Goal: Task Accomplishment & Management: Manage account settings

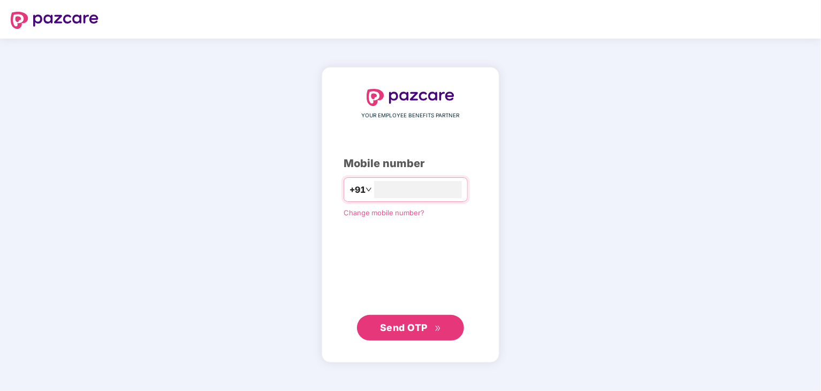
type input "**********"
click at [426, 322] on span "Send OTP" at bounding box center [404, 327] width 48 height 11
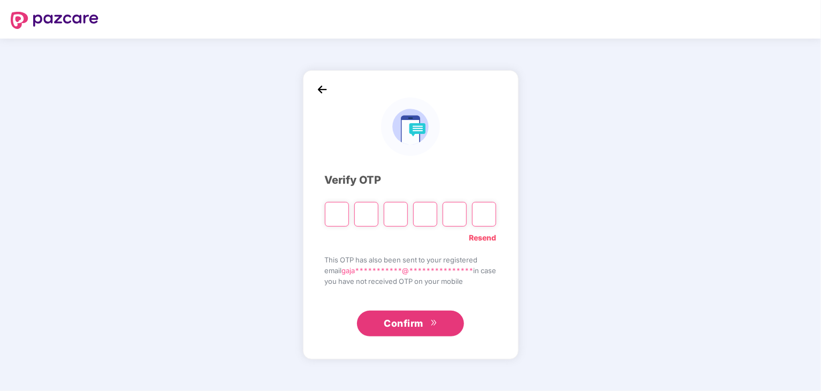
type input "*"
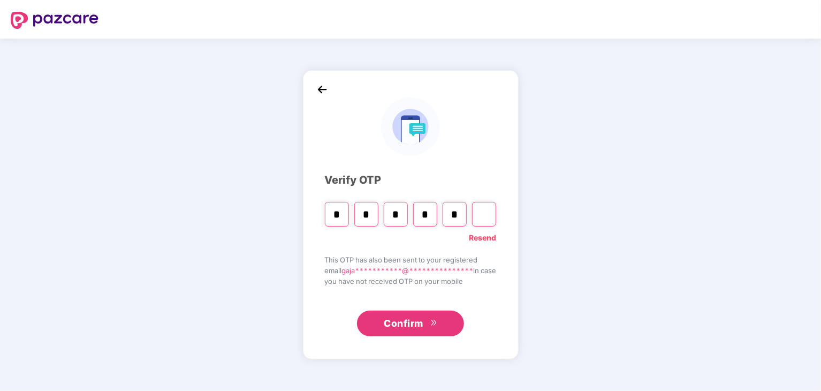
type input "*"
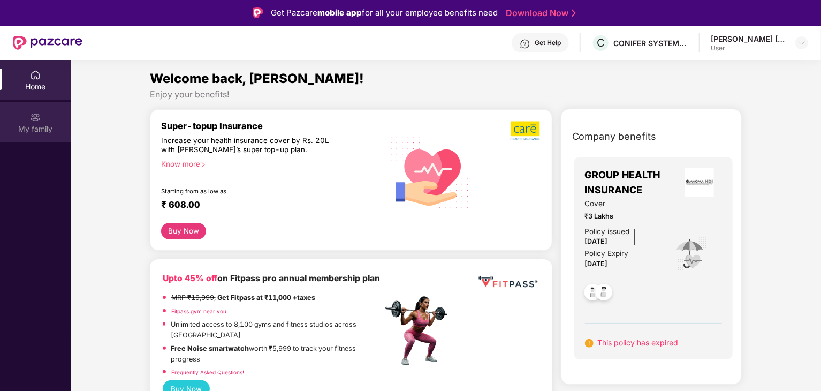
click at [37, 125] on div "My family" at bounding box center [35, 129] width 71 height 11
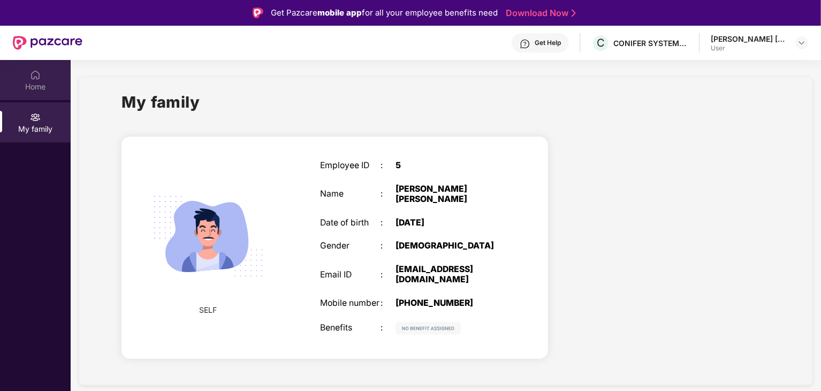
click at [45, 75] on div "Home" at bounding box center [35, 80] width 71 height 40
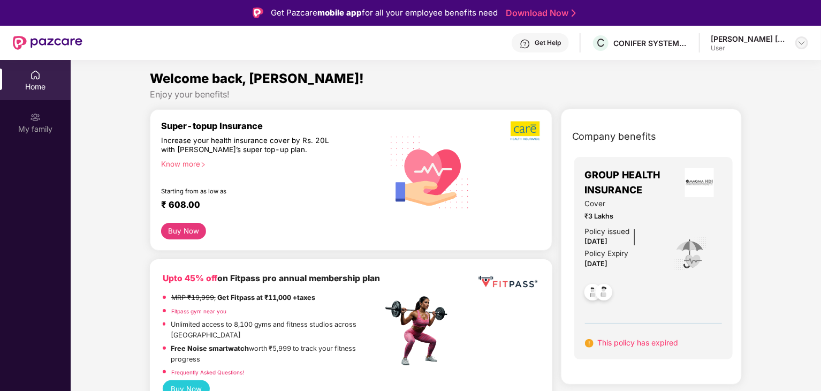
click at [807, 41] on div at bounding box center [801, 42] width 13 height 13
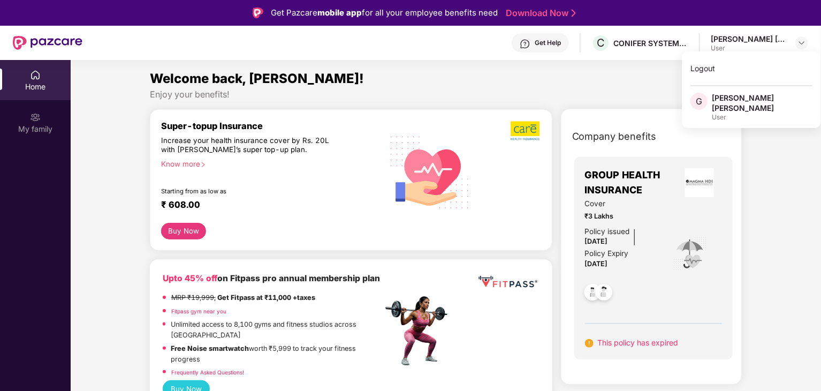
click at [759, 48] on div "User" at bounding box center [748, 48] width 75 height 9
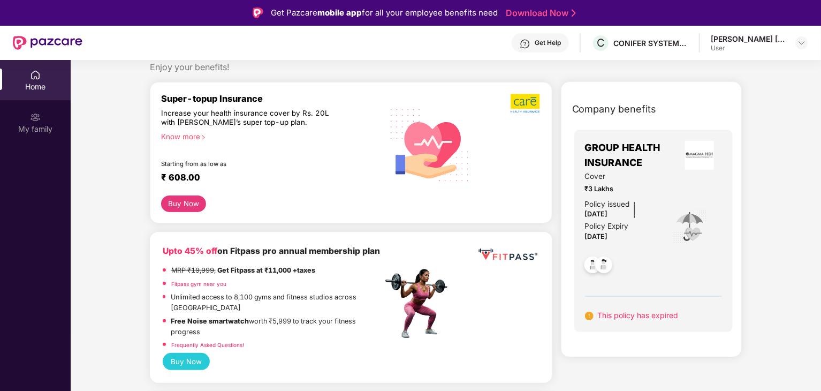
scroll to position [54, 0]
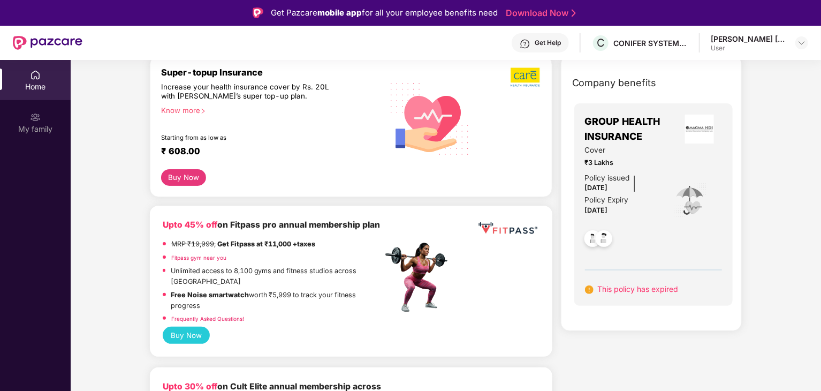
click at [641, 295] on div "GROUP HEALTH INSURANCE Cover ₹3 Lakhs Policy issued [DATE] Policy Expiry [DATE]…" at bounding box center [653, 204] width 159 height 202
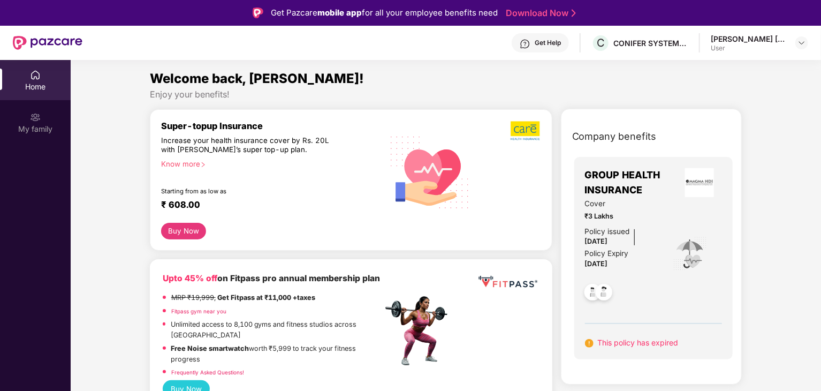
click at [704, 187] on img at bounding box center [699, 182] width 29 height 29
click at [597, 271] on div at bounding box center [621, 290] width 73 height 40
click at [629, 255] on div "Policy issued [DATE] Policy Expiry [DATE]" at bounding box center [621, 248] width 73 height 44
click at [600, 292] on img at bounding box center [604, 293] width 26 height 26
click at [583, 297] on img at bounding box center [593, 293] width 26 height 26
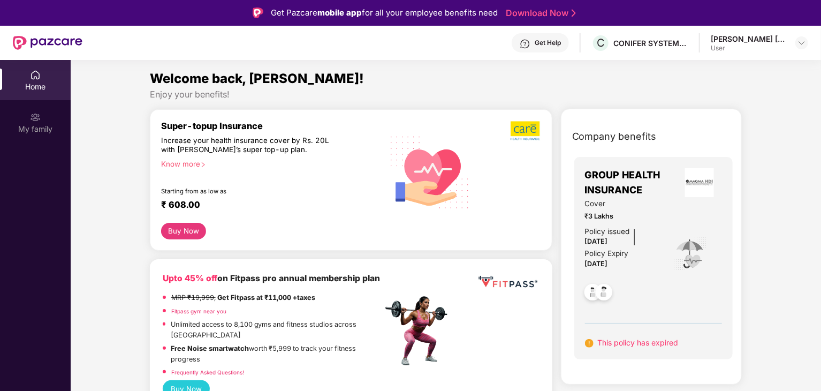
click at [601, 294] on img at bounding box center [604, 293] width 26 height 26
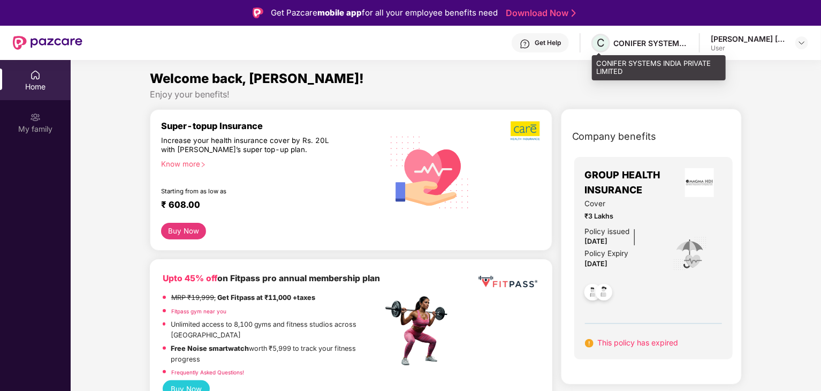
click at [606, 45] on span "C" at bounding box center [600, 43] width 19 height 19
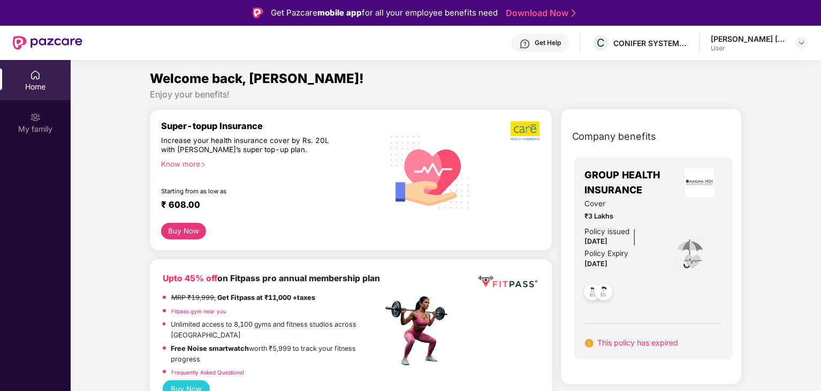
scroll to position [54, 0]
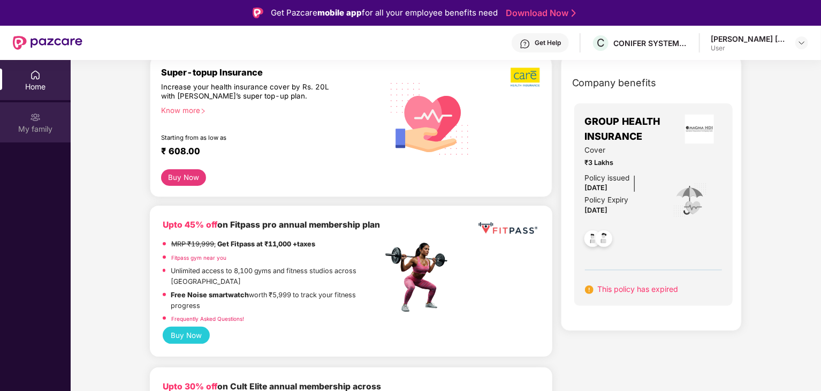
click at [32, 109] on div "My family" at bounding box center [35, 122] width 71 height 40
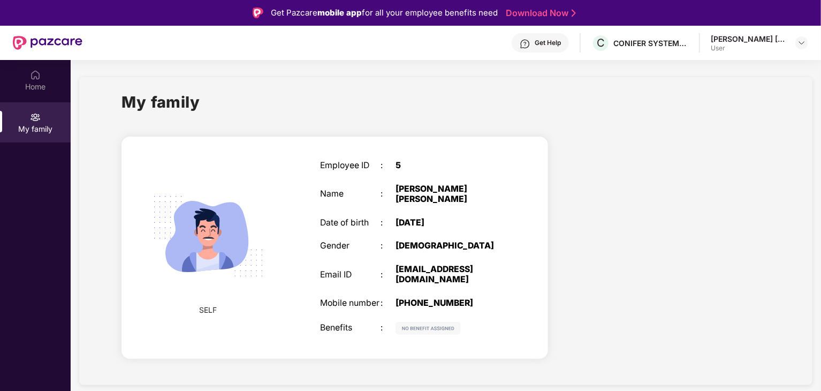
click at [420, 305] on div "[PHONE_NUMBER]" at bounding box center [448, 303] width 106 height 10
click at [34, 77] on img at bounding box center [35, 75] width 11 height 11
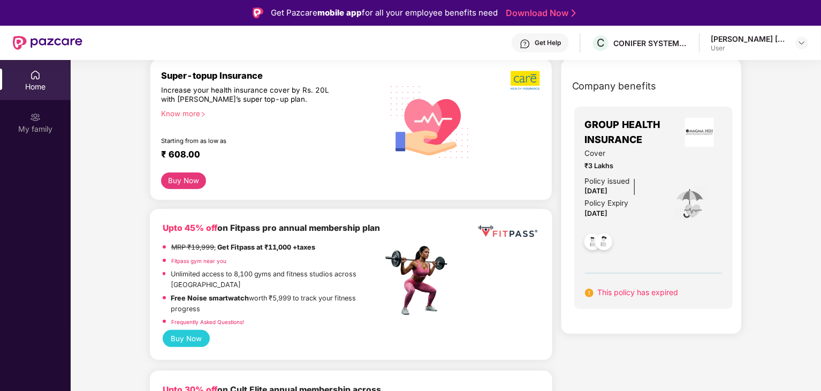
scroll to position [161, 0]
